Goal: Find specific page/section: Find specific page/section

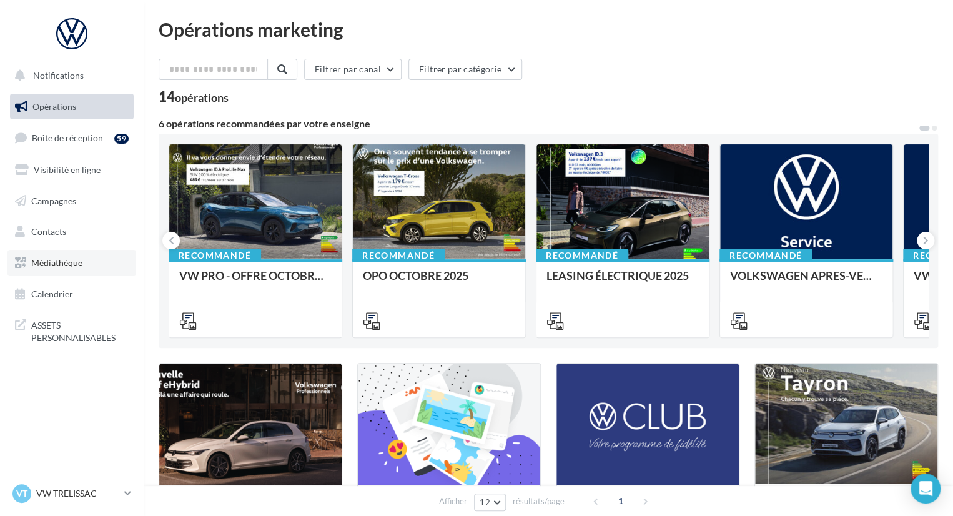
click at [87, 258] on link "Médiathèque" at bounding box center [71, 263] width 129 height 26
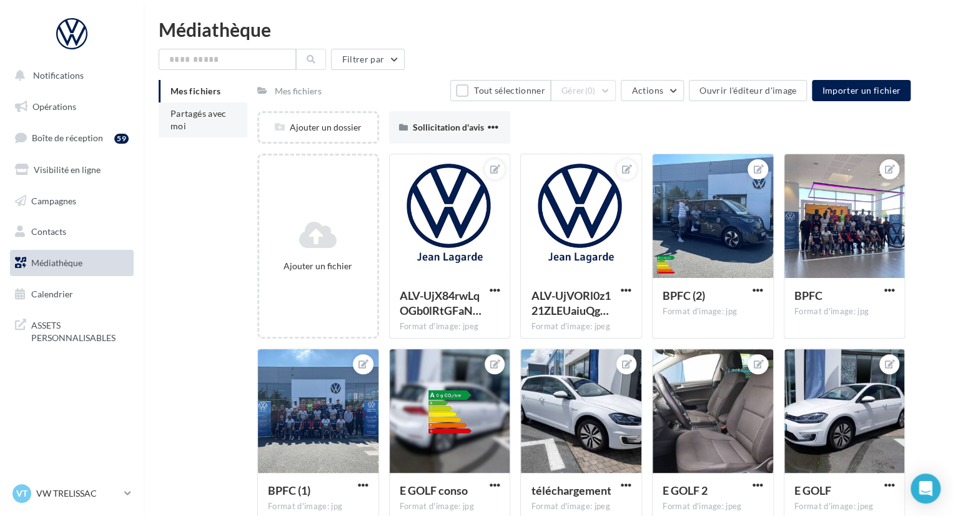
click at [224, 123] on li "Partagés avec moi" at bounding box center [203, 119] width 89 height 35
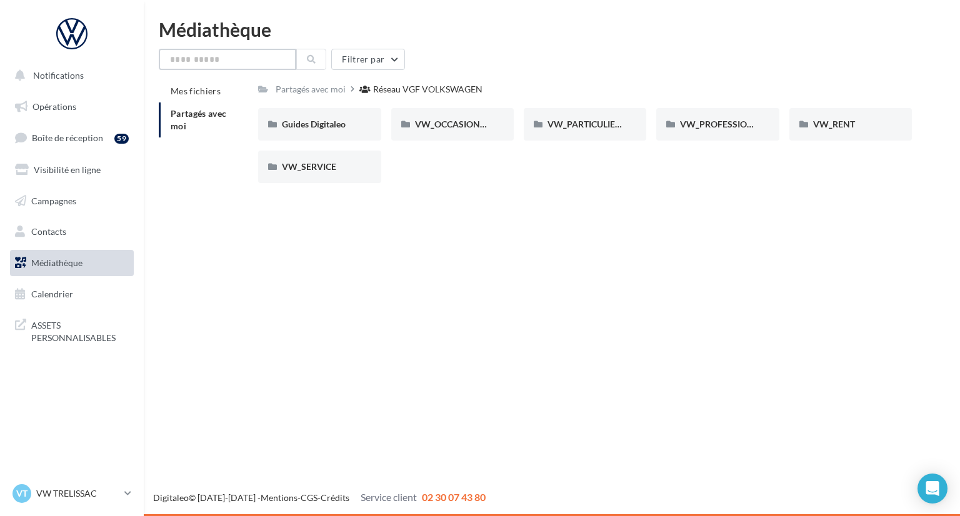
click at [246, 59] on input "text" at bounding box center [227, 59] width 137 height 21
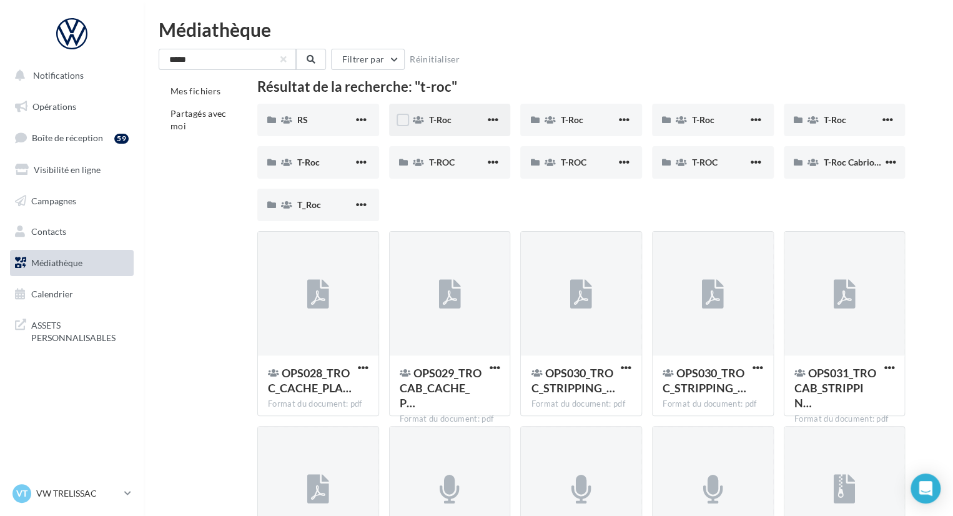
click at [467, 122] on div "T-Roc" at bounding box center [457, 120] width 56 height 12
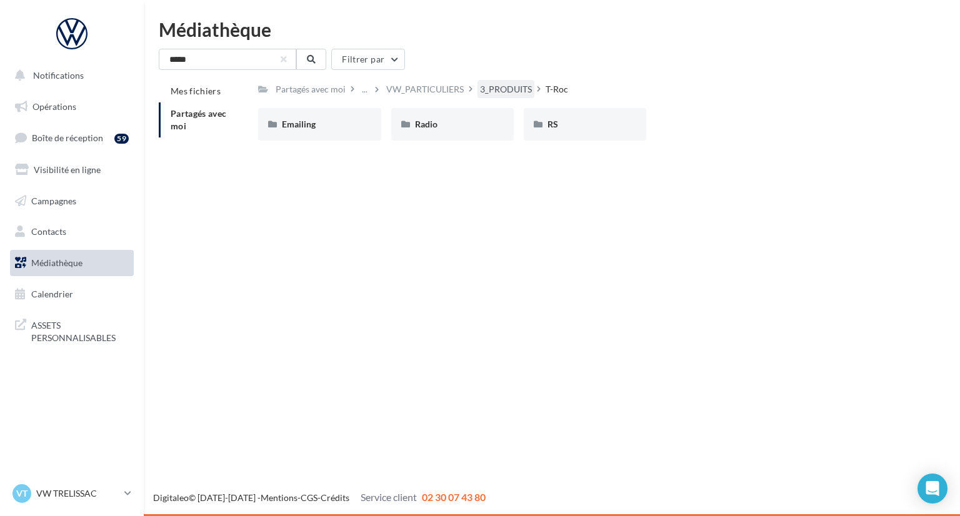
click at [495, 84] on div "3_PRODUITS" at bounding box center [506, 89] width 52 height 12
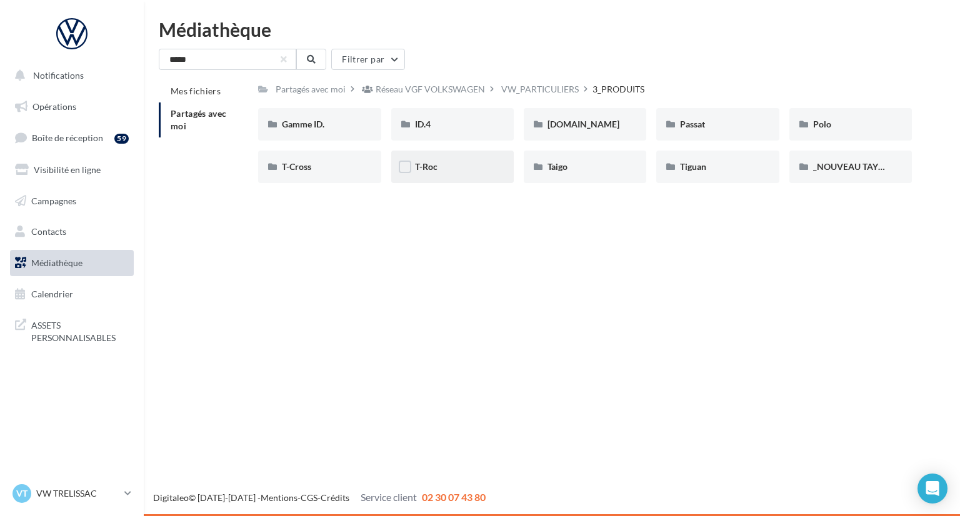
click at [469, 173] on div "T-Roc" at bounding box center [452, 167] width 75 height 12
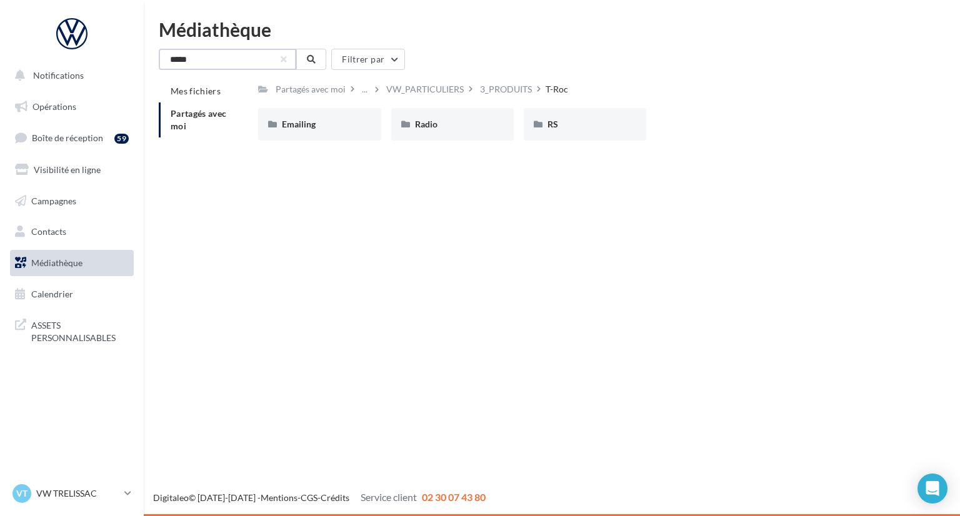
click at [244, 57] on input "*****" at bounding box center [227, 59] width 137 height 21
type input "*"
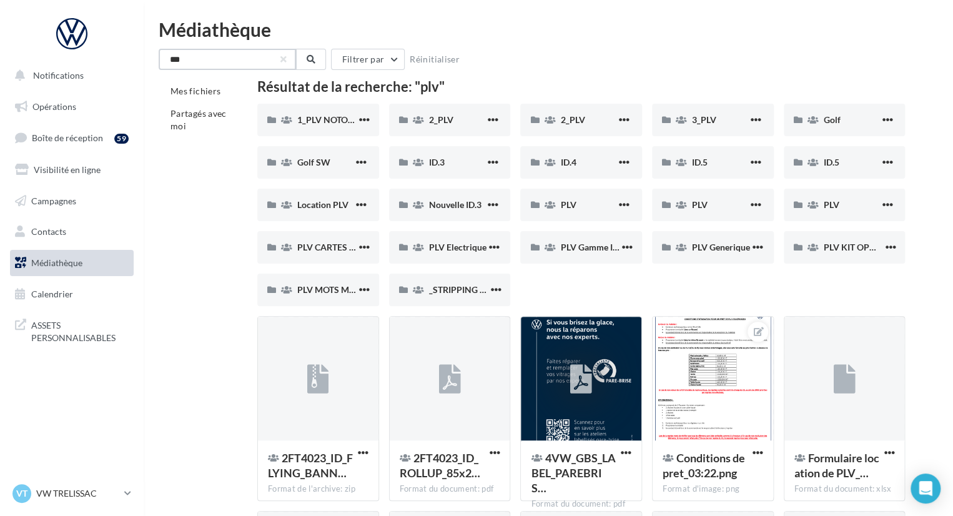
click at [249, 56] on input "***" at bounding box center [227, 59] width 137 height 21
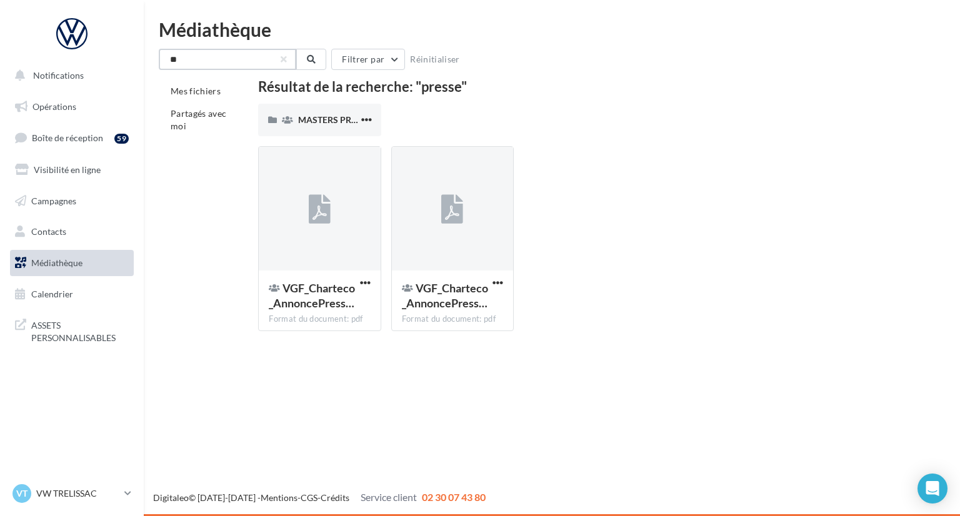
type input "*"
click at [234, 59] on input "*" at bounding box center [227, 59] width 137 height 21
click at [84, 335] on span "ASSETS PERSONNALISABLES" at bounding box center [79, 330] width 97 height 27
